Goal: Transaction & Acquisition: Purchase product/service

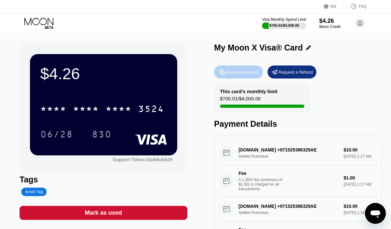
click at [241, 74] on div "Buy Moon Credit" at bounding box center [242, 72] width 32 height 6
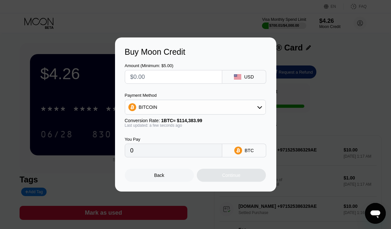
click at [151, 76] on input "text" at bounding box center [173, 76] width 86 height 13
type input "$5"
type input "0.00004372"
type input "$55"
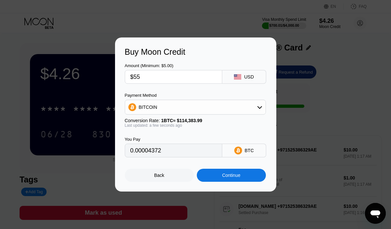
type input "0.00048084"
type input "$55"
click at [146, 102] on div "BITCOIN" at bounding box center [195, 107] width 140 height 13
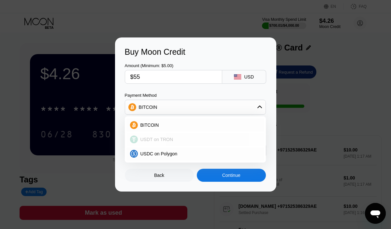
click at [158, 140] on span "USDT on TRON" at bounding box center [156, 139] width 33 height 5
type input "55.56"
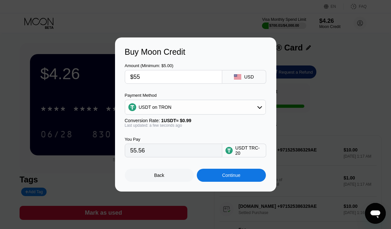
click at [144, 78] on input "$55" at bounding box center [173, 76] width 86 height 13
type input "$5"
type input "5.05"
type input "$56"
type input "56.57"
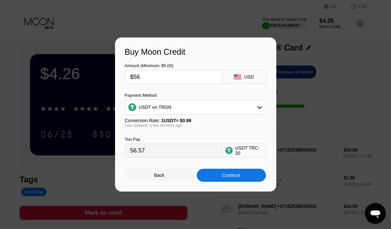
type input "$56"
click at [240, 176] on div "Continue" at bounding box center [231, 174] width 18 height 5
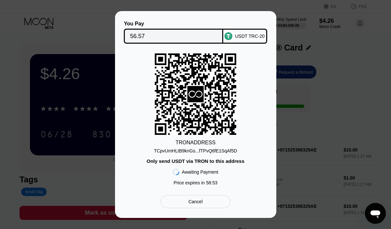
click at [209, 207] on div "Cancel" at bounding box center [194, 201] width 69 height 13
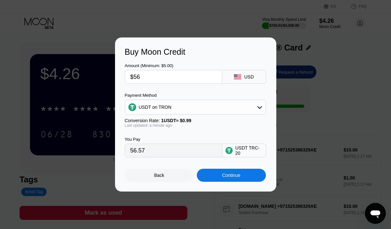
drag, startPoint x: 145, startPoint y: 75, endPoint x: 103, endPoint y: 74, distance: 42.0
click at [103, 74] on div "Buy Moon Credit Amount (Minimum: $5.00) $56 USD Payment Method USDT on TRON Con…" at bounding box center [195, 114] width 391 height 154
type input "$6"
type input "6.06"
type input "$60"
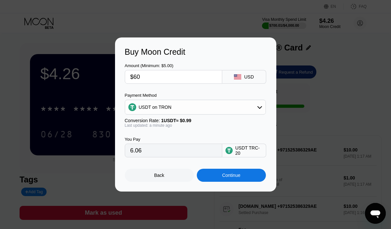
type input "60.61"
type input "$60"
click at [239, 173] on div "Continue" at bounding box center [231, 174] width 18 height 5
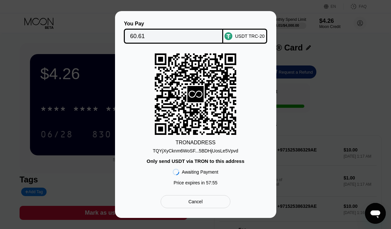
click at [156, 41] on input "60.61" at bounding box center [173, 36] width 87 height 13
click at [203, 202] on div "Cancel" at bounding box center [194, 201] width 69 height 13
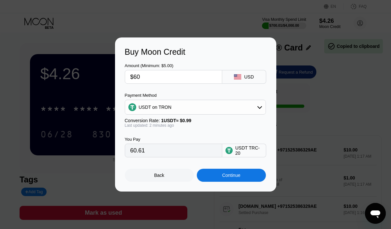
click at [147, 76] on input "$60" at bounding box center [173, 76] width 86 height 13
type input "$6"
type input "6.06"
type input "0.00"
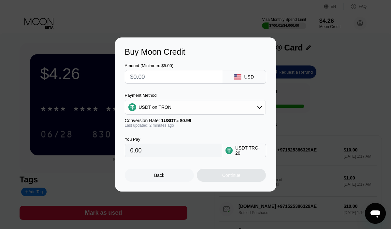
type input "$5"
type input "5.05"
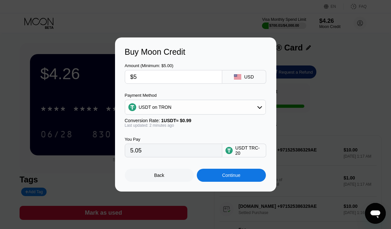
type input "$59"
type input "59.60"
type input "$59"
click at [236, 175] on div "Continue" at bounding box center [231, 174] width 18 height 5
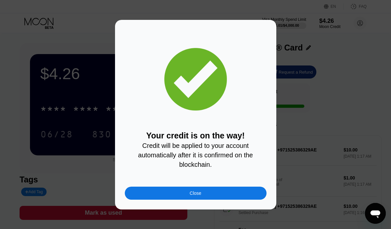
click at [197, 195] on div "Close" at bounding box center [195, 192] width 12 height 5
